Goal: Task Accomplishment & Management: Manage account settings

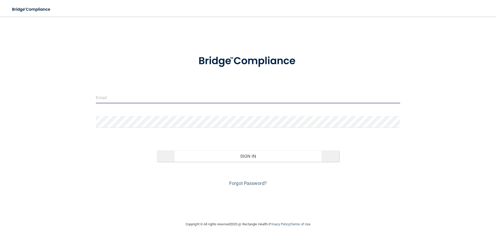
type input "[EMAIL_ADDRESS][DOMAIN_NAME]"
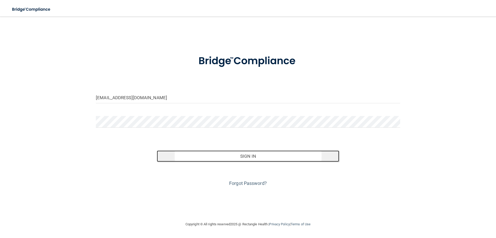
click at [239, 157] on button "Sign In" at bounding box center [248, 155] width 183 height 11
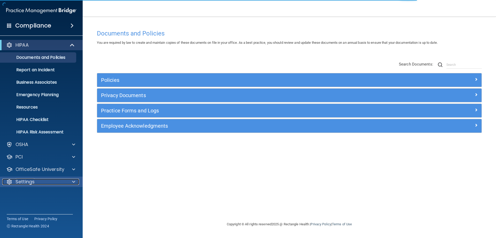
click at [72, 182] on span at bounding box center [73, 181] width 3 height 6
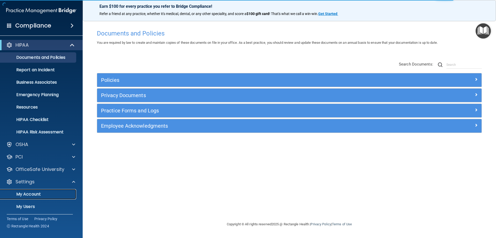
click at [37, 193] on p "My Account" at bounding box center [38, 193] width 71 height 5
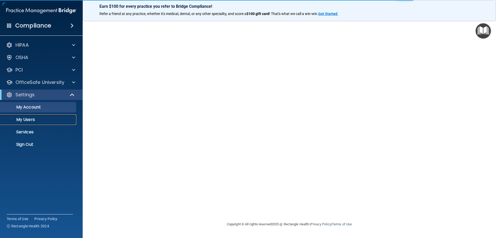
click at [27, 117] on p "My Users" at bounding box center [38, 119] width 71 height 5
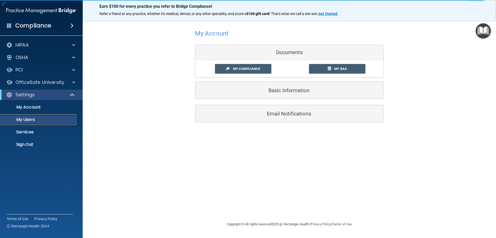
select select "20"
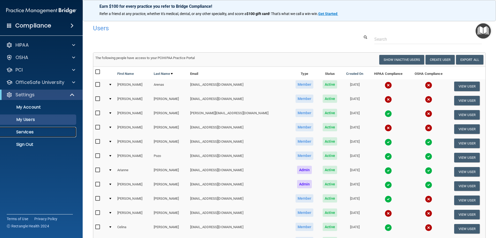
click at [31, 130] on p "Services" at bounding box center [38, 131] width 71 height 5
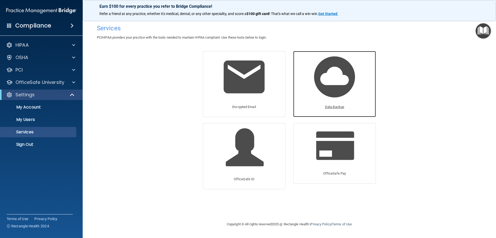
click at [324, 81] on img at bounding box center [334, 76] width 49 height 49
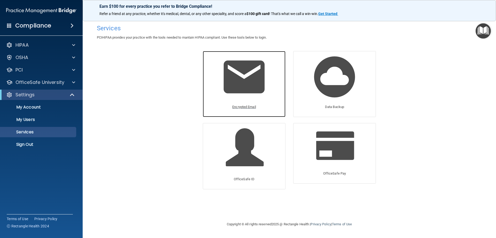
click at [244, 78] on img at bounding box center [244, 76] width 49 height 49
